Goal: Task Accomplishment & Management: Use online tool/utility

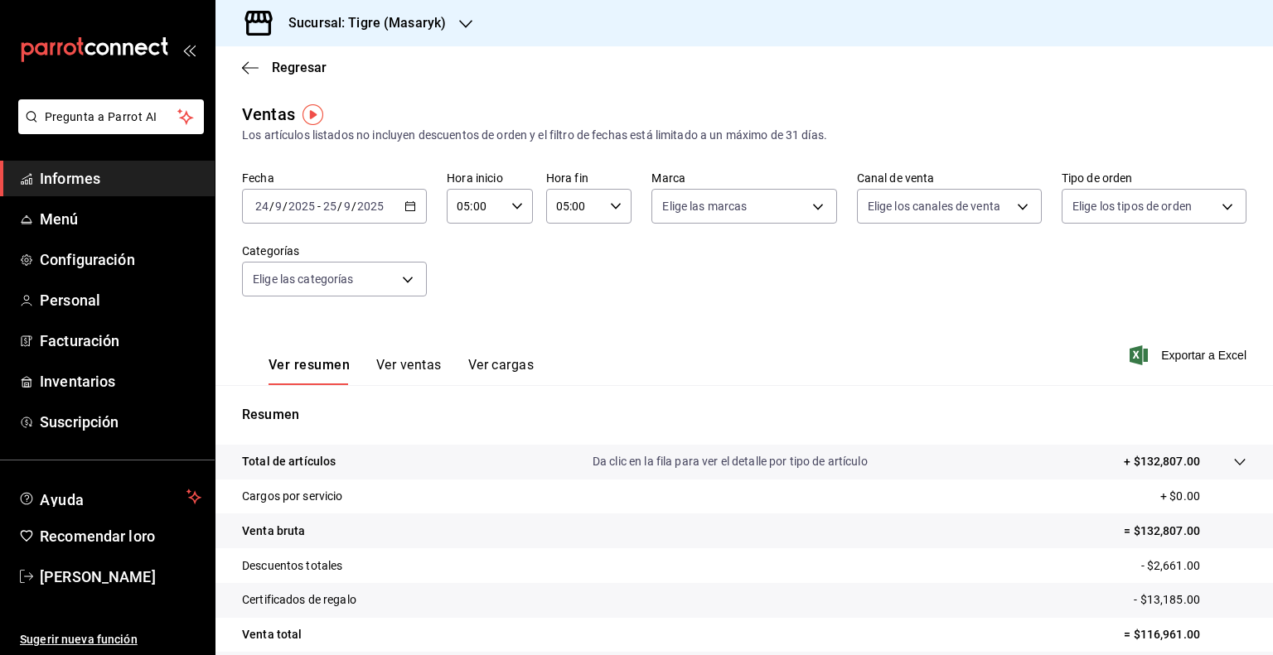
click at [410, 208] on icon "button" at bounding box center [410, 207] width 12 height 12
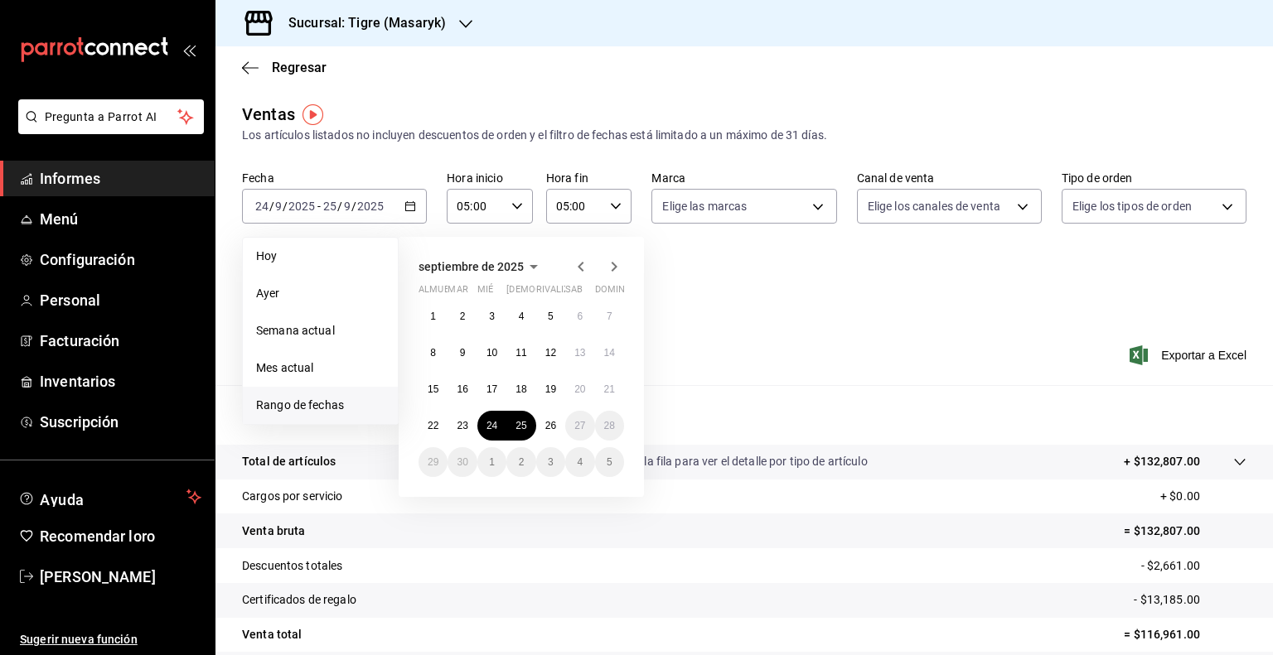
click at [702, 385] on div "Resumen Total de artículos Da clic en la fila para ver el detalle por tipo de a…" at bounding box center [743, 563] width 1057 height 356
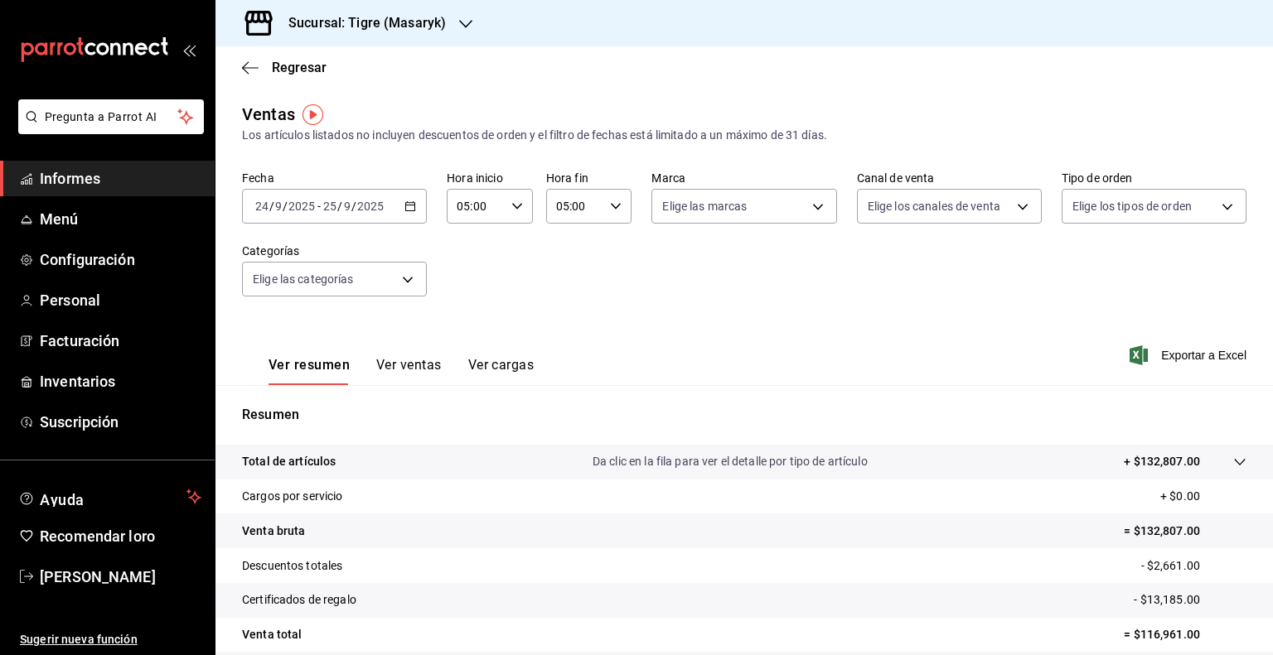
click at [409, 210] on \(Stroke\) "button" at bounding box center [410, 206] width 10 height 9
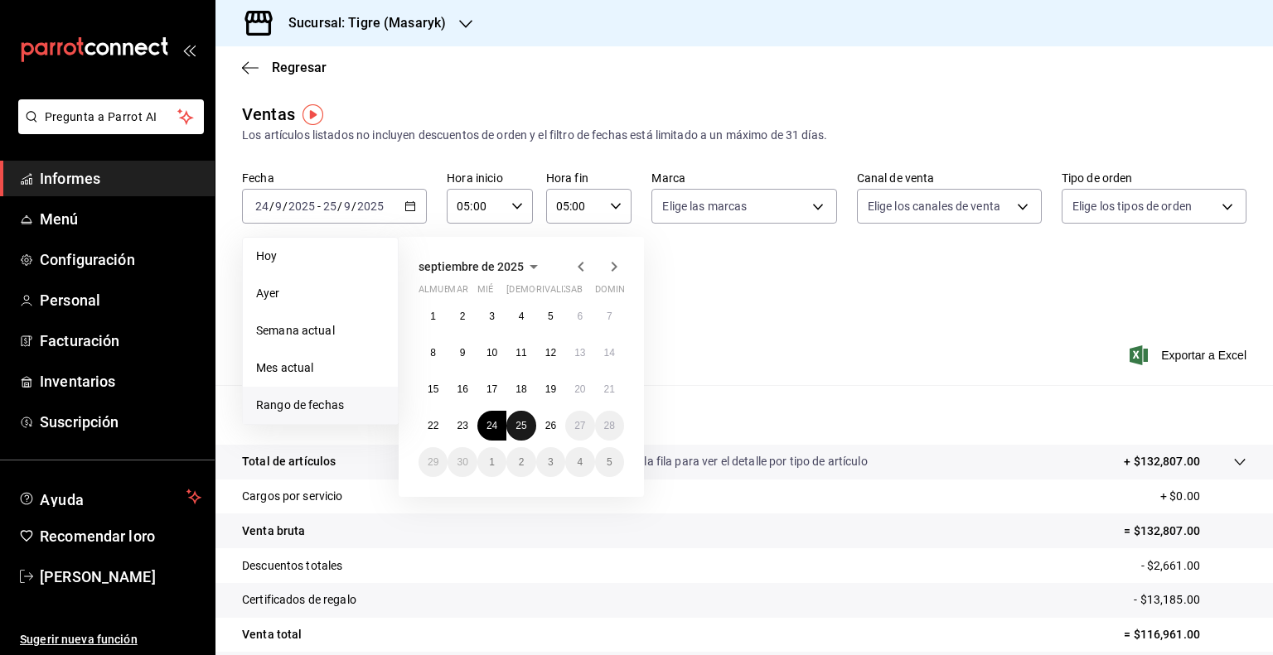
click at [524, 423] on font "25" at bounding box center [520, 426] width 11 height 12
click at [547, 425] on font "26" at bounding box center [550, 426] width 11 height 12
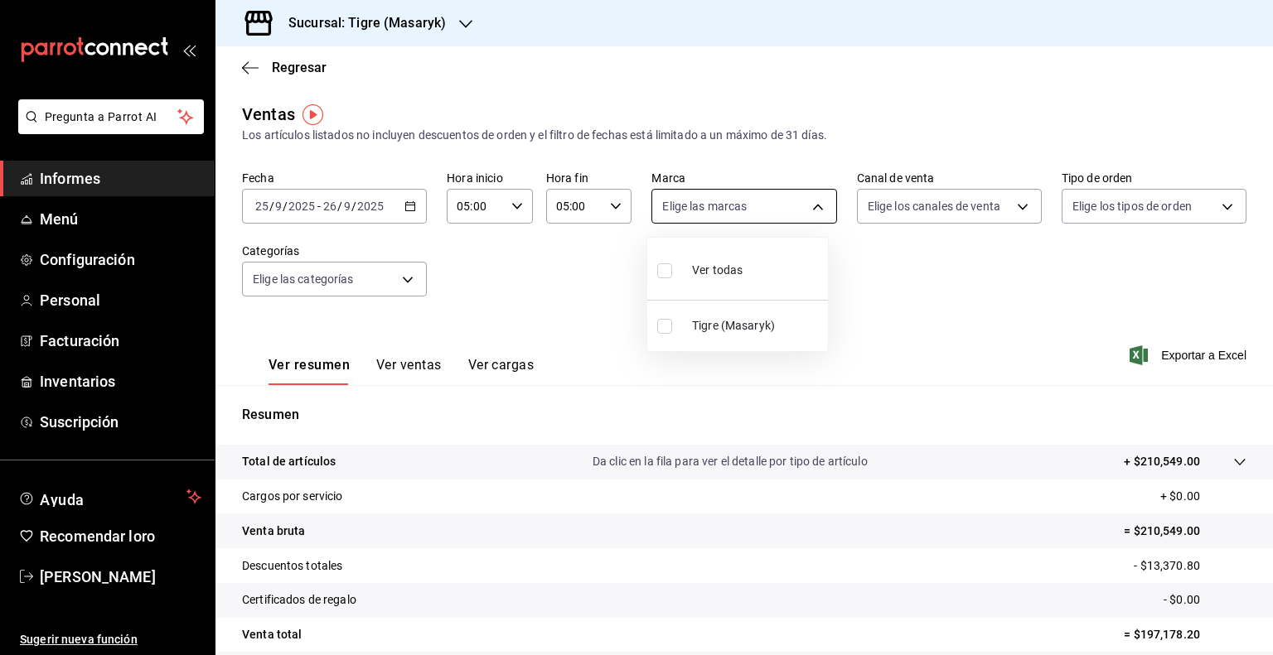
click at [807, 210] on body "Pregunta a Parrot AI Informes Menú Configuración Personal Facturación Inventari…" at bounding box center [636, 327] width 1273 height 655
click at [884, 283] on div at bounding box center [636, 327] width 1273 height 655
click at [1147, 358] on span "Exportar a Excel" at bounding box center [1190, 356] width 114 height 20
click at [811, 212] on body "Pregunta a Parrot AI Informes Menú Configuración Personal Facturación Inventari…" at bounding box center [636, 327] width 1273 height 655
click at [965, 271] on div at bounding box center [636, 327] width 1273 height 655
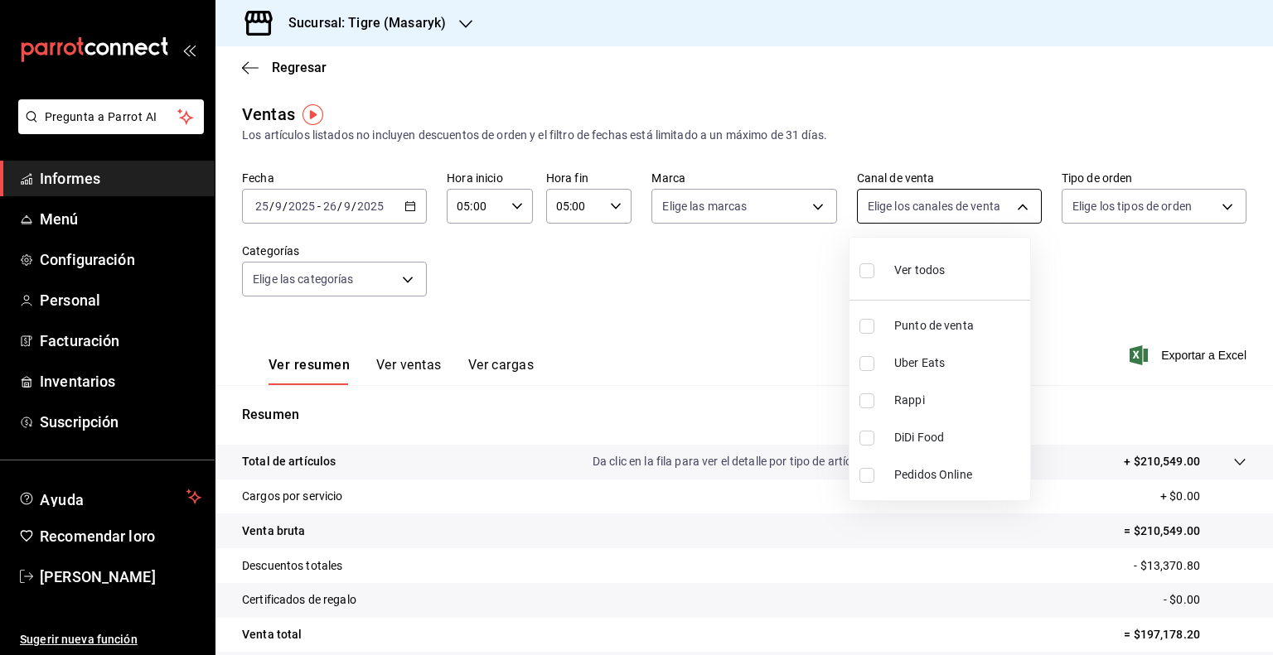
click at [1016, 208] on body "Pregunta a Parrot AI Informes Menú Configuración Personal Facturación Inventari…" at bounding box center [636, 327] width 1273 height 655
click at [1213, 209] on div at bounding box center [636, 327] width 1273 height 655
click at [1213, 209] on body "Pregunta a Parrot AI Informes Menú Configuración Personal Facturación Inventari…" at bounding box center [636, 327] width 1273 height 655
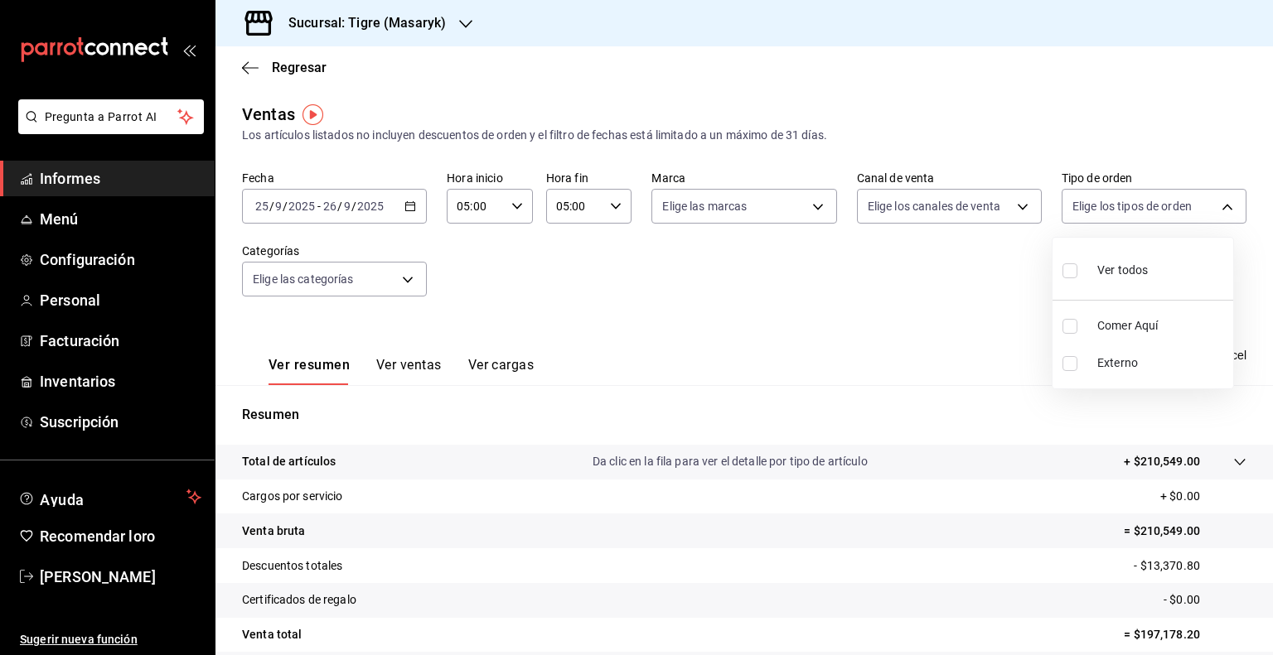
click at [850, 342] on div at bounding box center [636, 327] width 1273 height 655
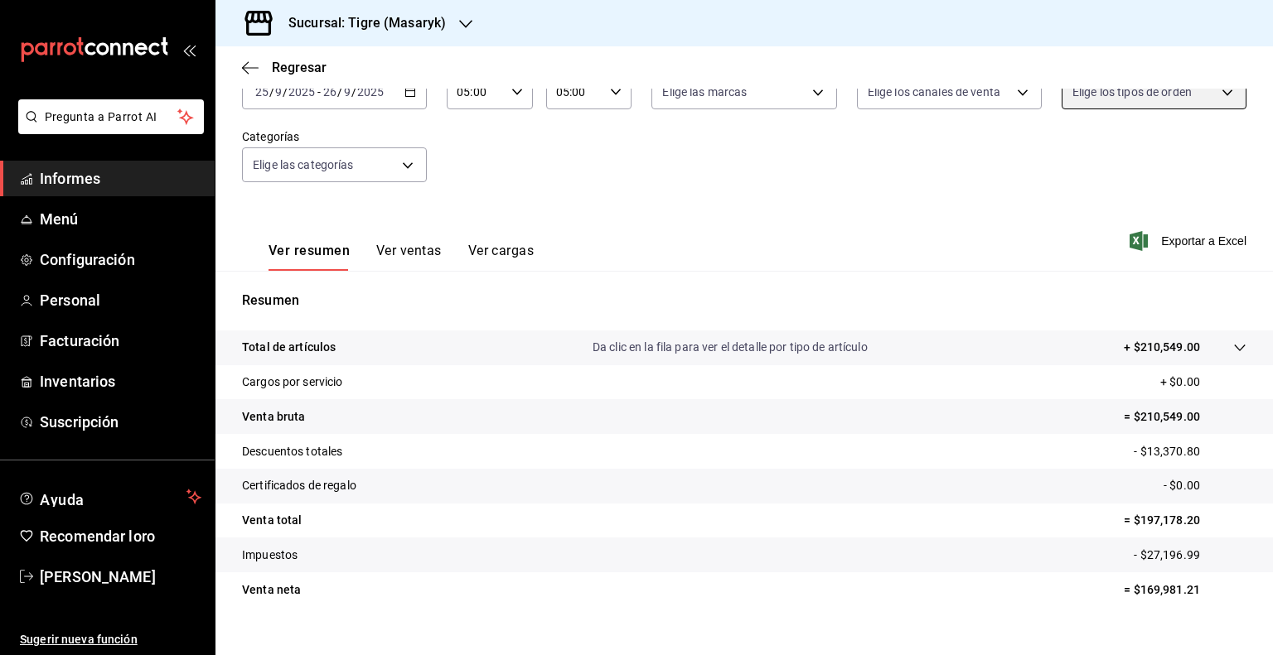
scroll to position [139, 0]
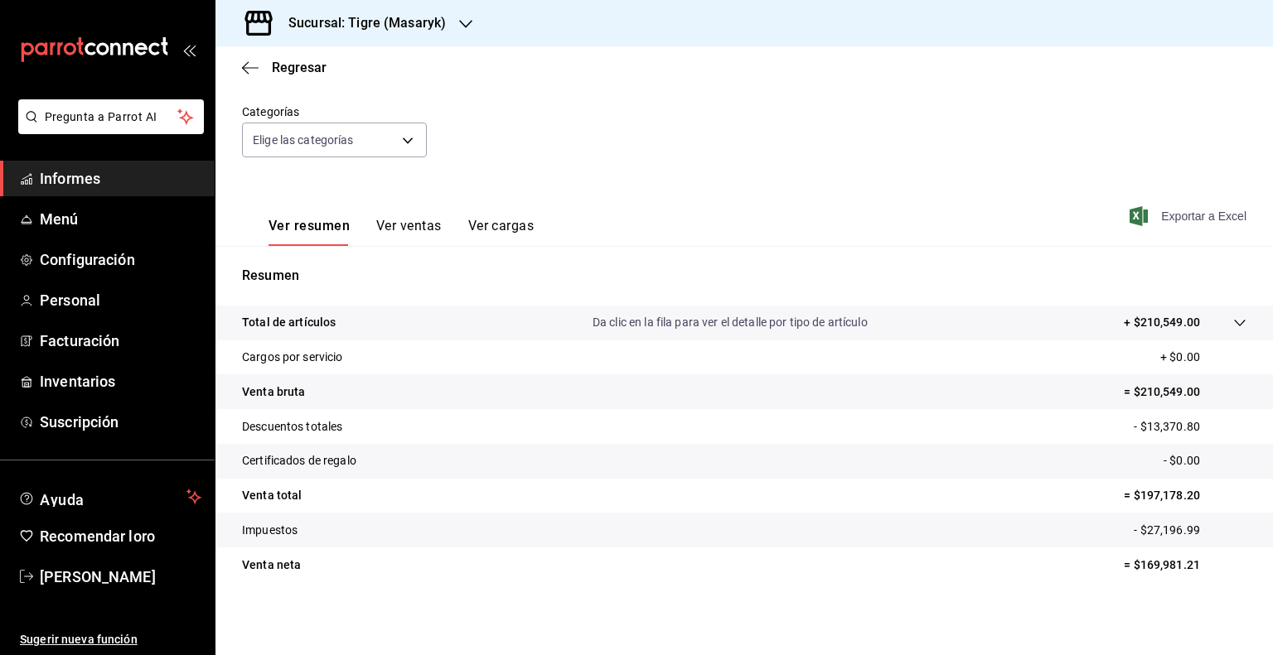
click at [1166, 218] on font "Exportar a Excel" at bounding box center [1203, 216] width 85 height 13
click at [255, 61] on icon "button" at bounding box center [250, 67] width 17 height 15
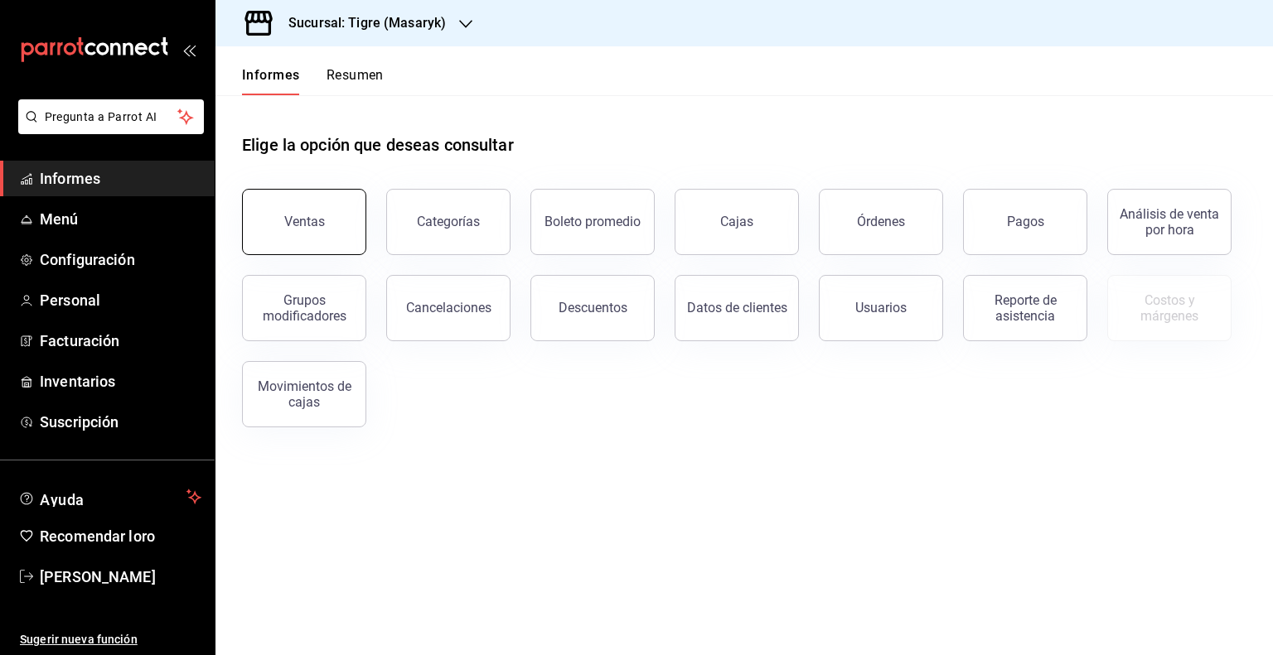
click at [308, 230] on button "Ventas" at bounding box center [304, 222] width 124 height 66
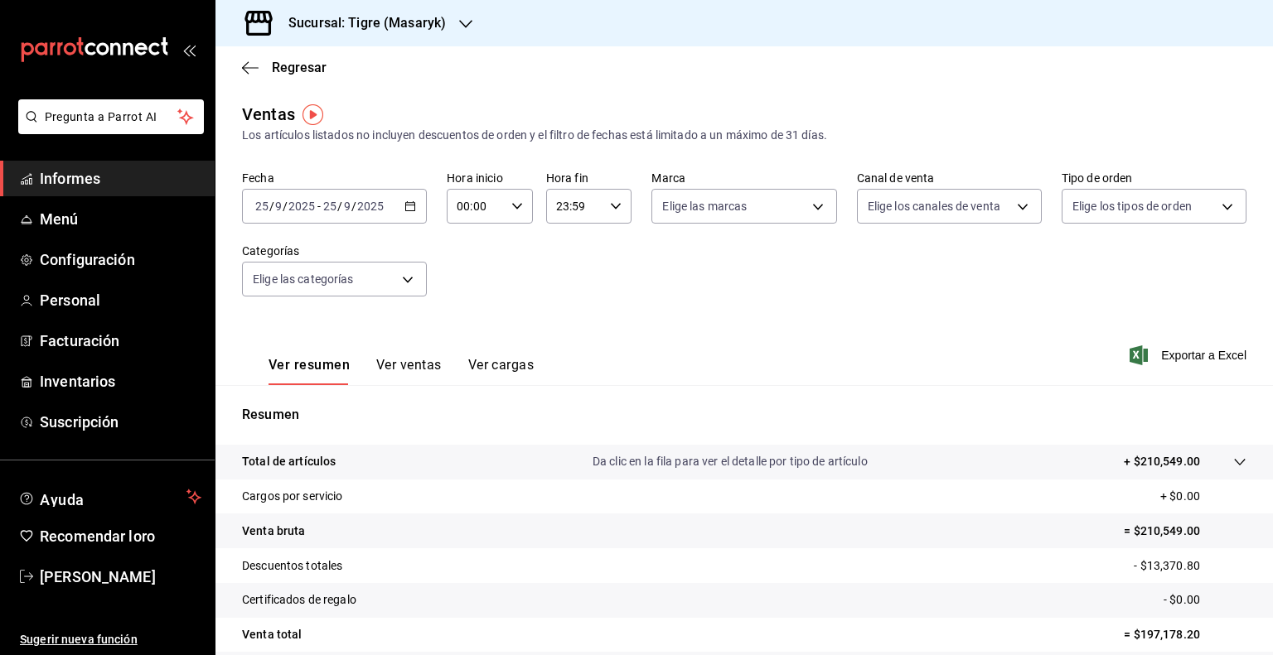
click at [408, 206] on icon "button" at bounding box center [410, 207] width 12 height 12
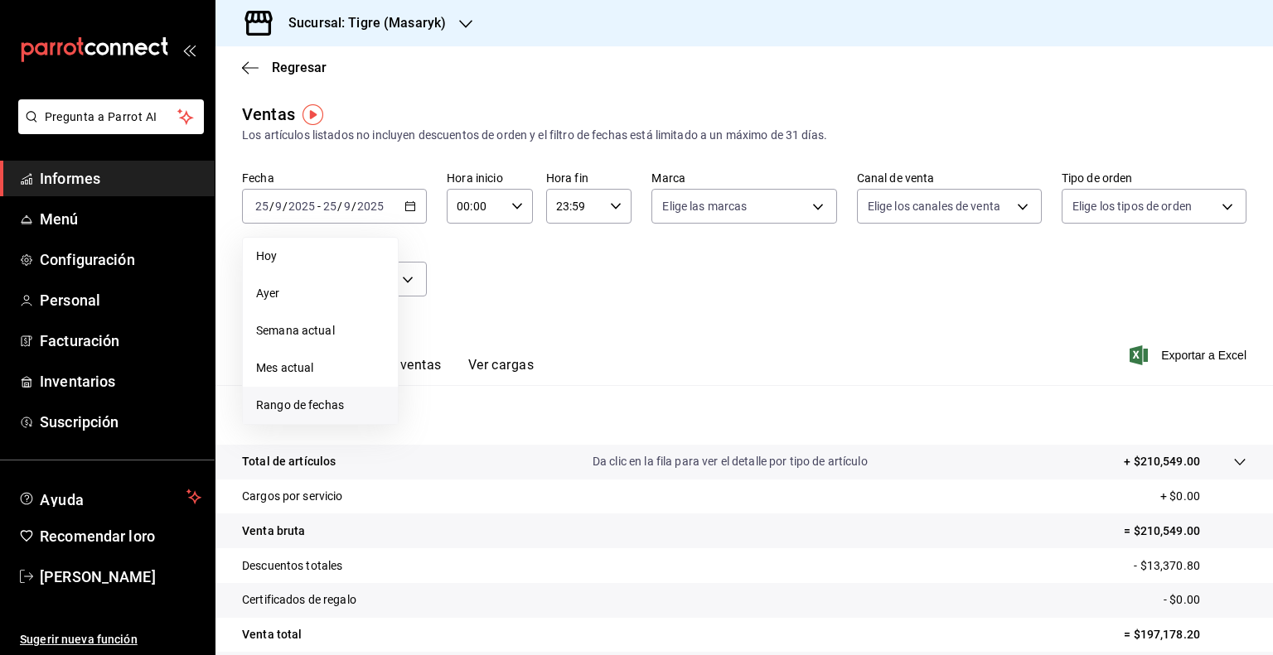
click at [327, 403] on font "Rango de fechas" at bounding box center [300, 405] width 88 height 13
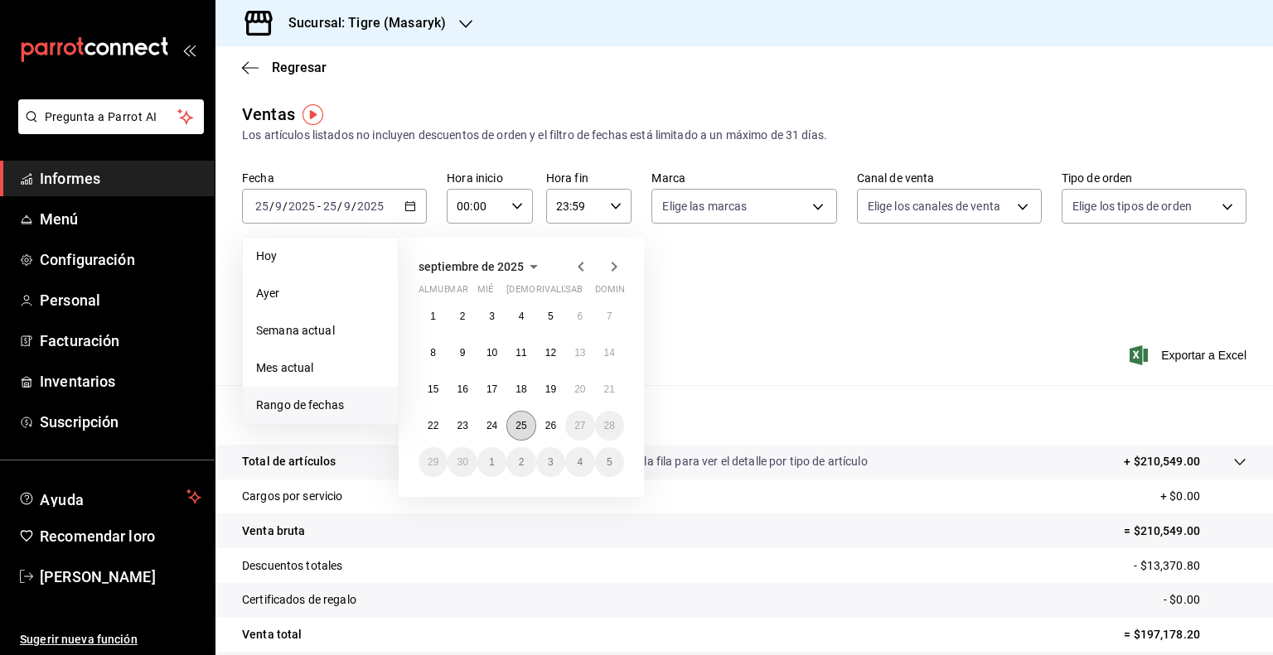
click at [526, 425] on font "25" at bounding box center [520, 426] width 11 height 12
click at [552, 421] on font "26" at bounding box center [550, 426] width 11 height 12
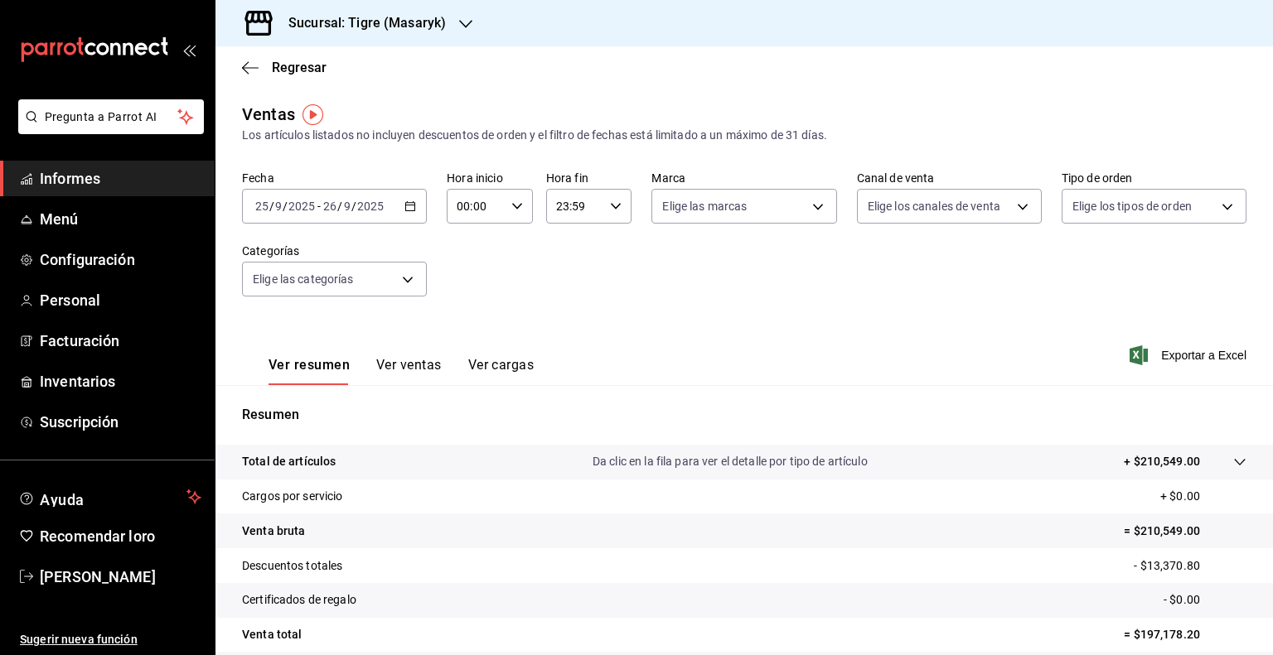
click at [515, 206] on \(Stroke\) "button" at bounding box center [517, 206] width 10 height 6
click at [462, 328] on font "02" at bounding box center [465, 328] width 13 height 13
type input "02:00"
click at [463, 328] on font "02" at bounding box center [465, 328] width 13 height 13
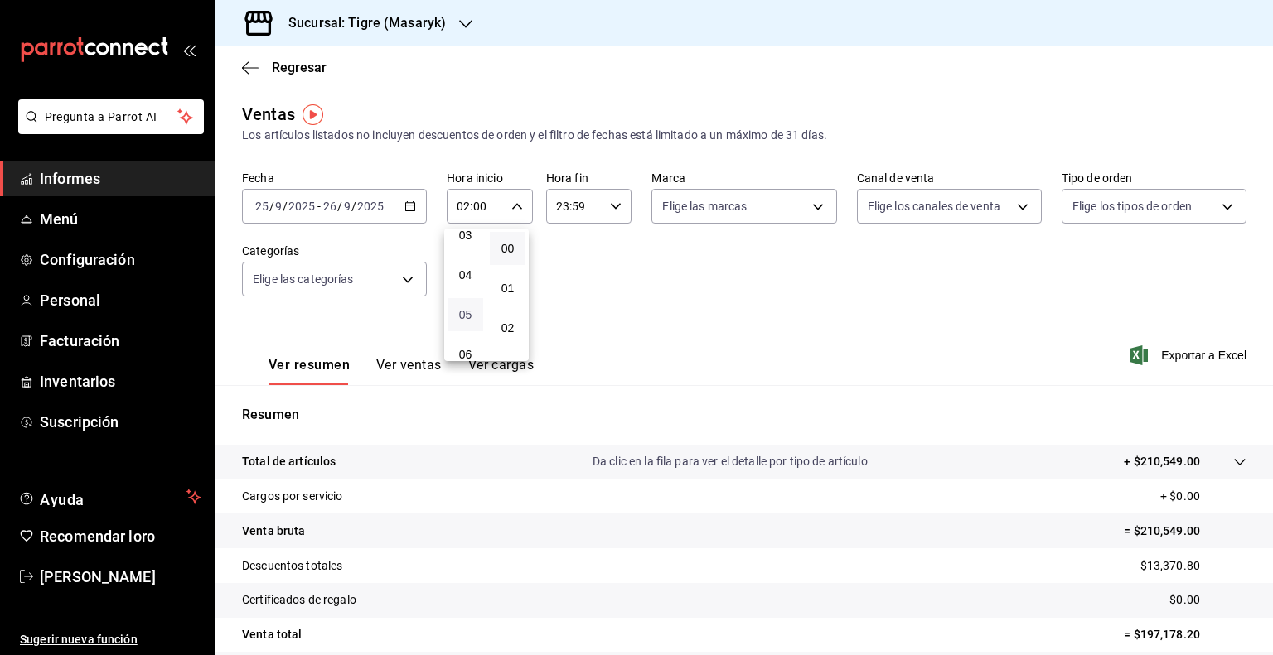
click at [457, 317] on span "05" at bounding box center [465, 314] width 16 height 13
type input "05:00"
click at [608, 206] on div at bounding box center [636, 327] width 1273 height 655
click at [611, 206] on \(Stroke\) "button" at bounding box center [616, 206] width 10 height 6
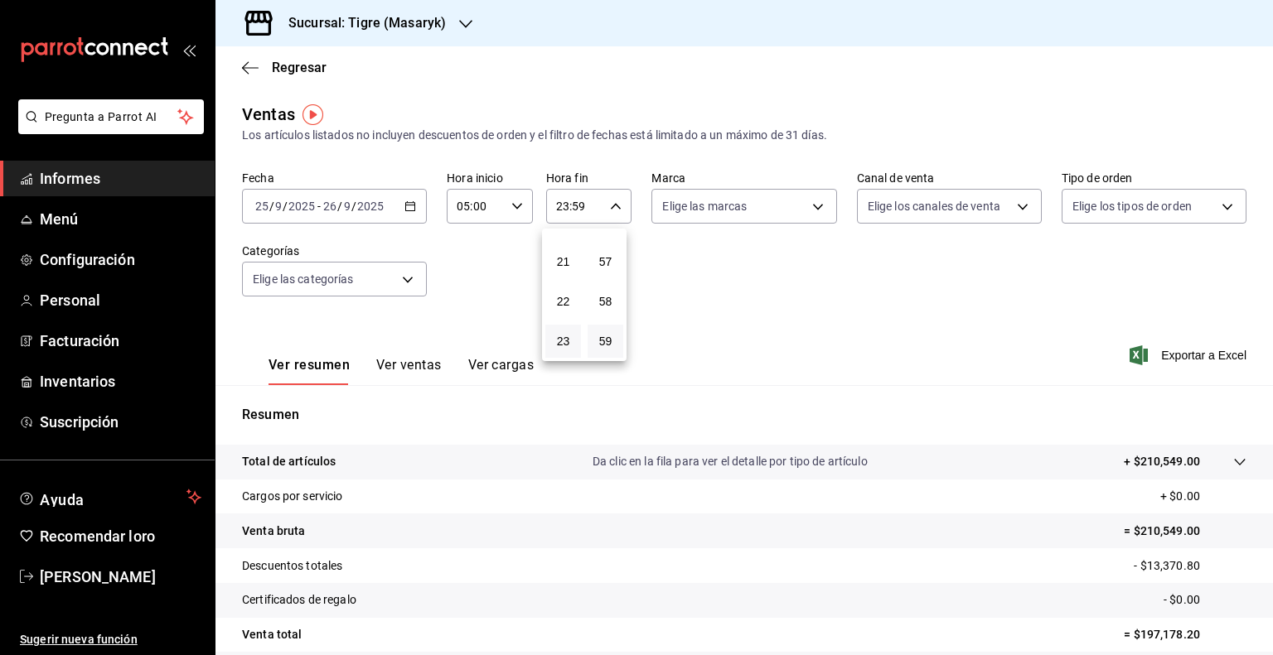
click at [569, 282] on div "22" at bounding box center [563, 302] width 42 height 40
click at [560, 304] on font "22" at bounding box center [563, 301] width 13 height 13
type input "22:59"
click at [570, 283] on span "05" at bounding box center [563, 281] width 16 height 13
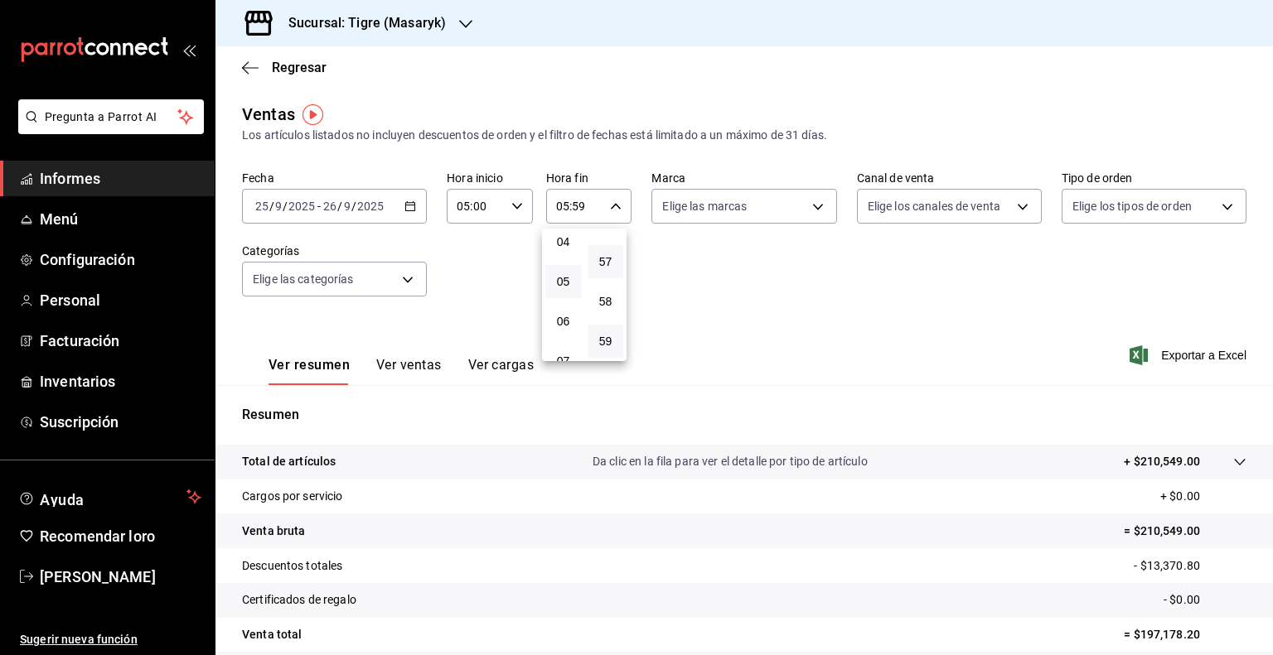
click at [617, 259] on button "57" at bounding box center [606, 261] width 36 height 33
type input "05:57"
click at [611, 253] on font "00" at bounding box center [605, 248] width 13 height 13
type input "05:00"
click at [783, 310] on div at bounding box center [636, 327] width 1273 height 655
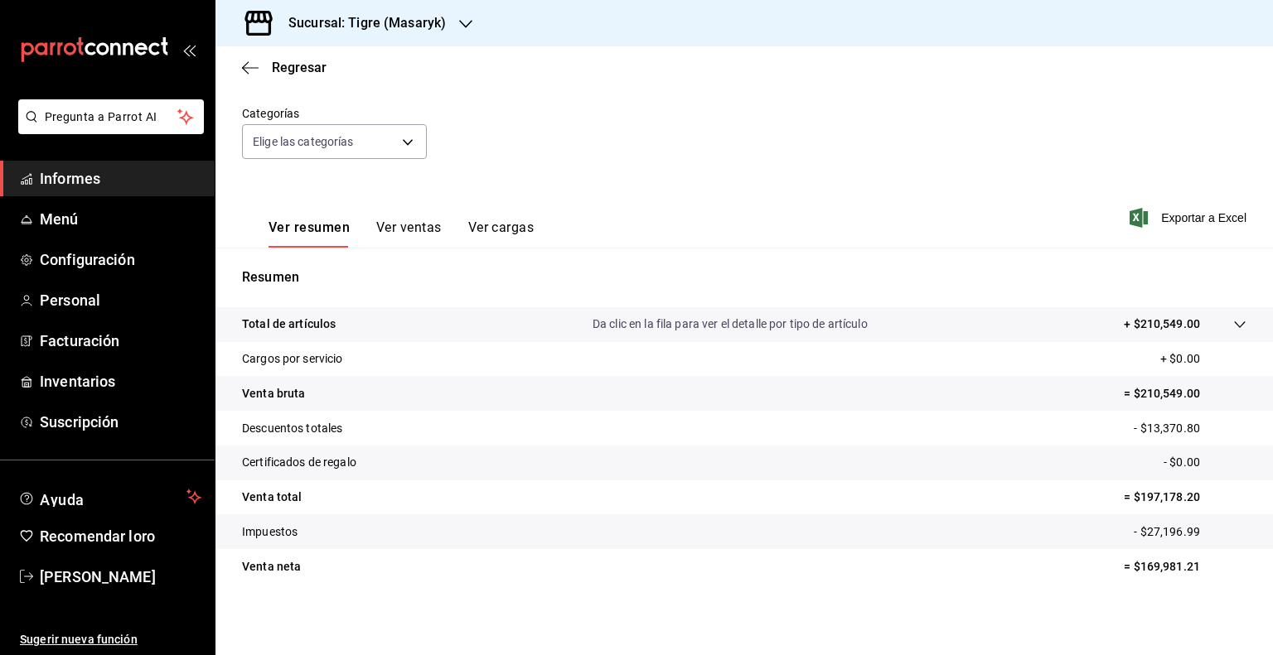
scroll to position [139, 0]
click at [253, 72] on icon "button" at bounding box center [250, 67] width 17 height 15
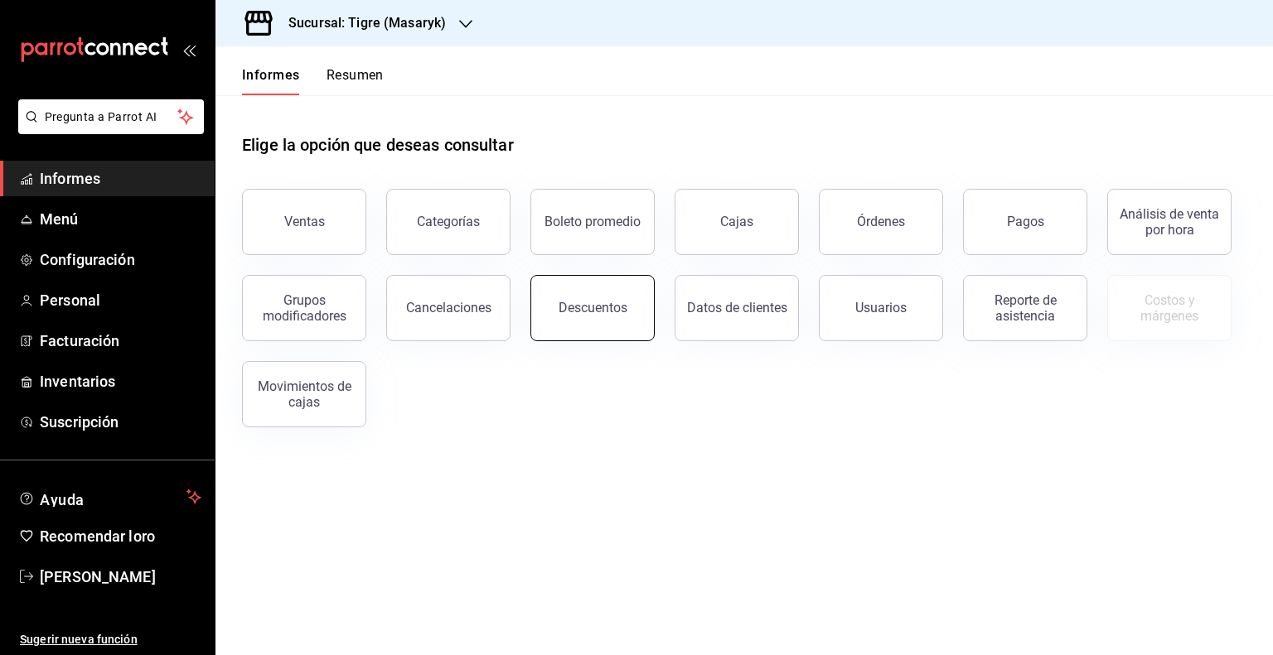
click at [589, 312] on font "Descuentos" at bounding box center [593, 308] width 69 height 16
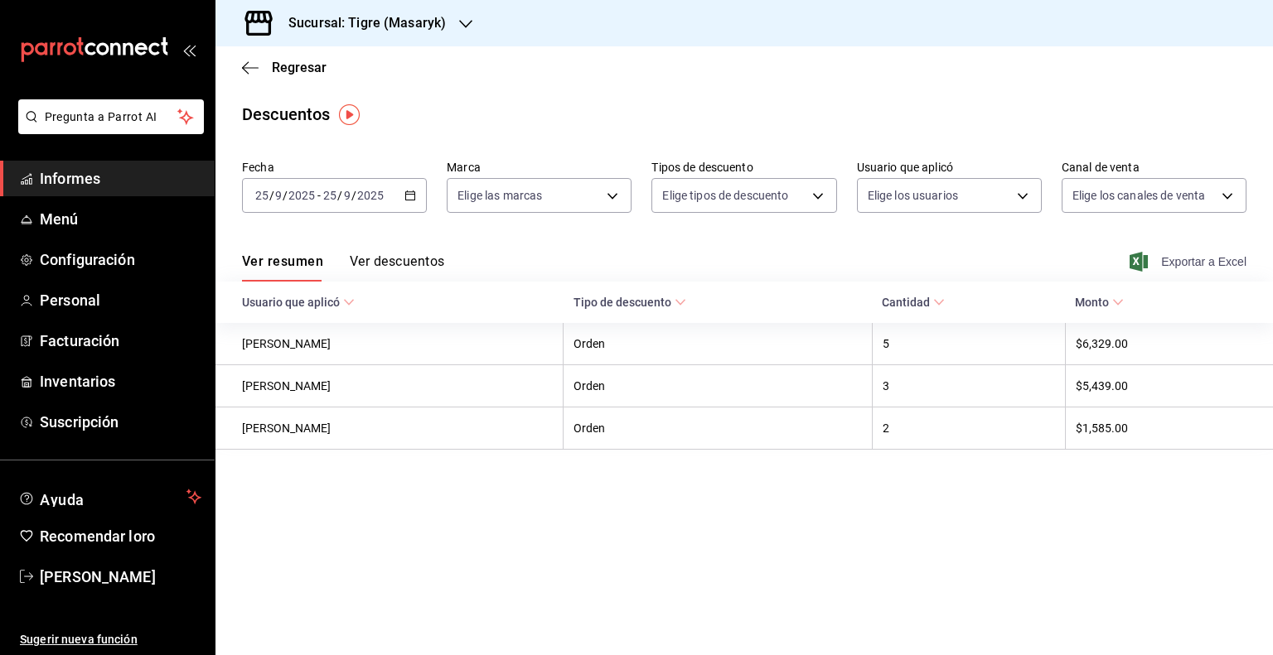
click at [1183, 258] on font "Exportar a Excel" at bounding box center [1203, 261] width 85 height 13
